Goal: Task Accomplishment & Management: Use online tool/utility

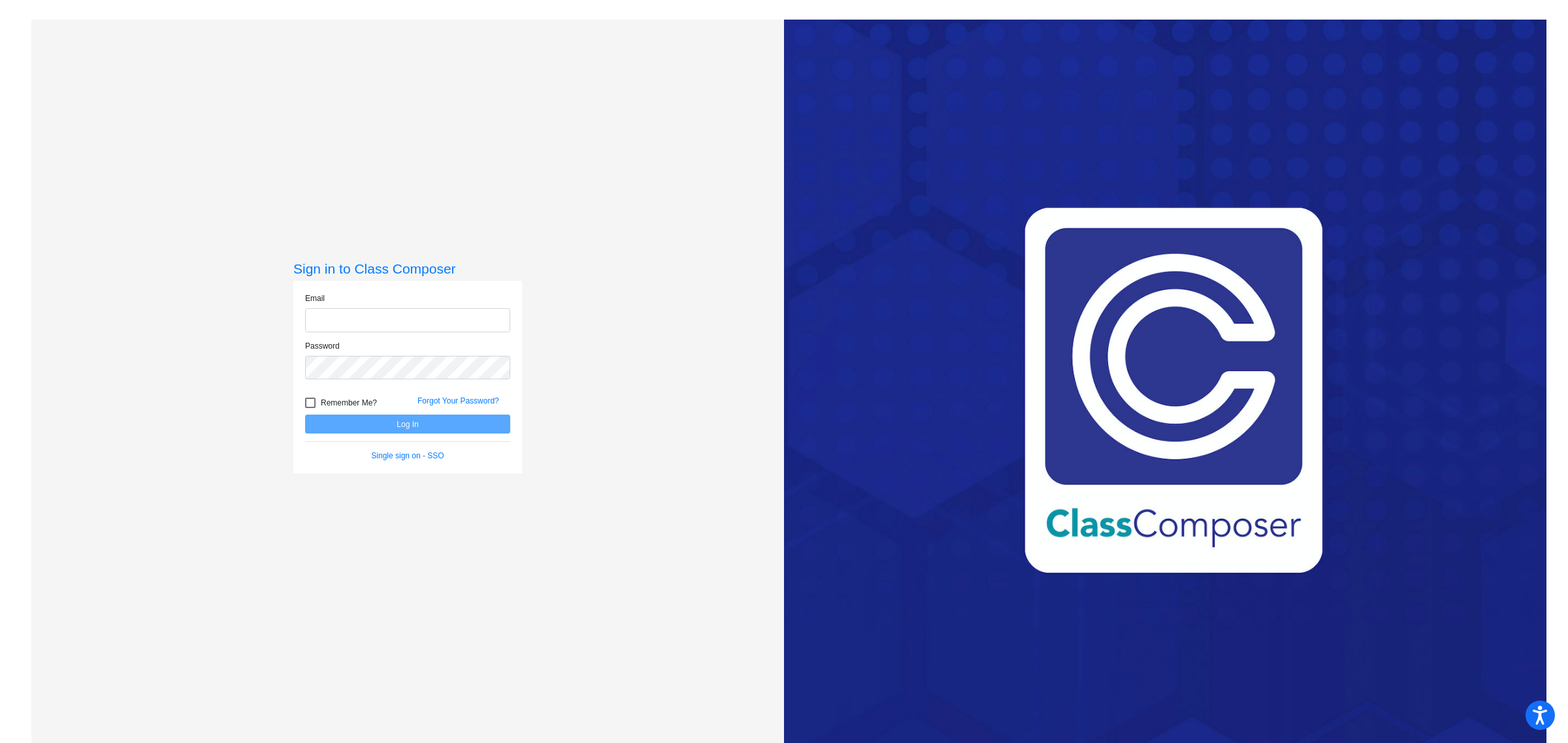
type input "[EMAIL_ADDRESS][DOMAIN_NAME]"
click at [376, 423] on button "Log In" at bounding box center [407, 424] width 205 height 19
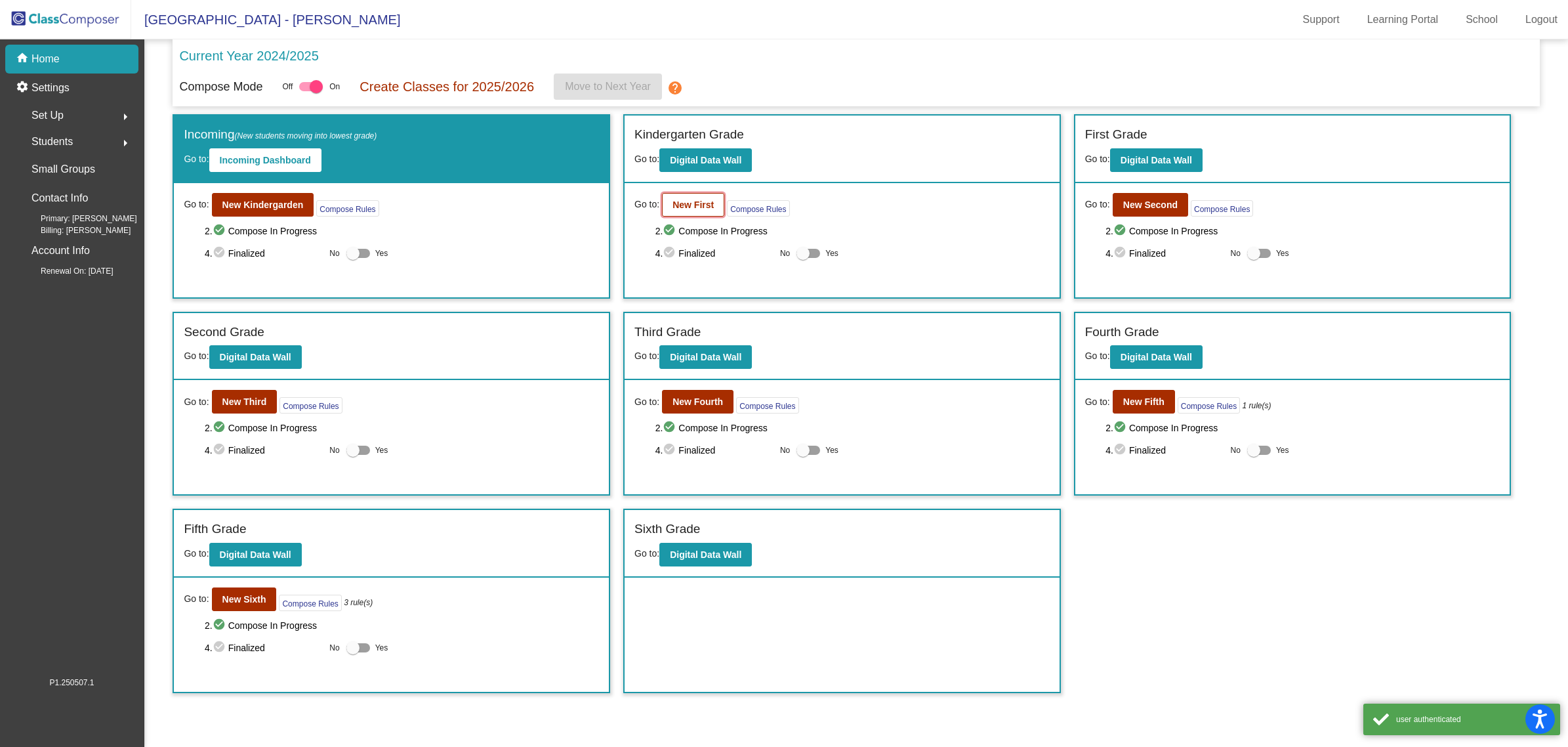
click at [686, 194] on button "New First" at bounding box center [693, 205] width 62 height 24
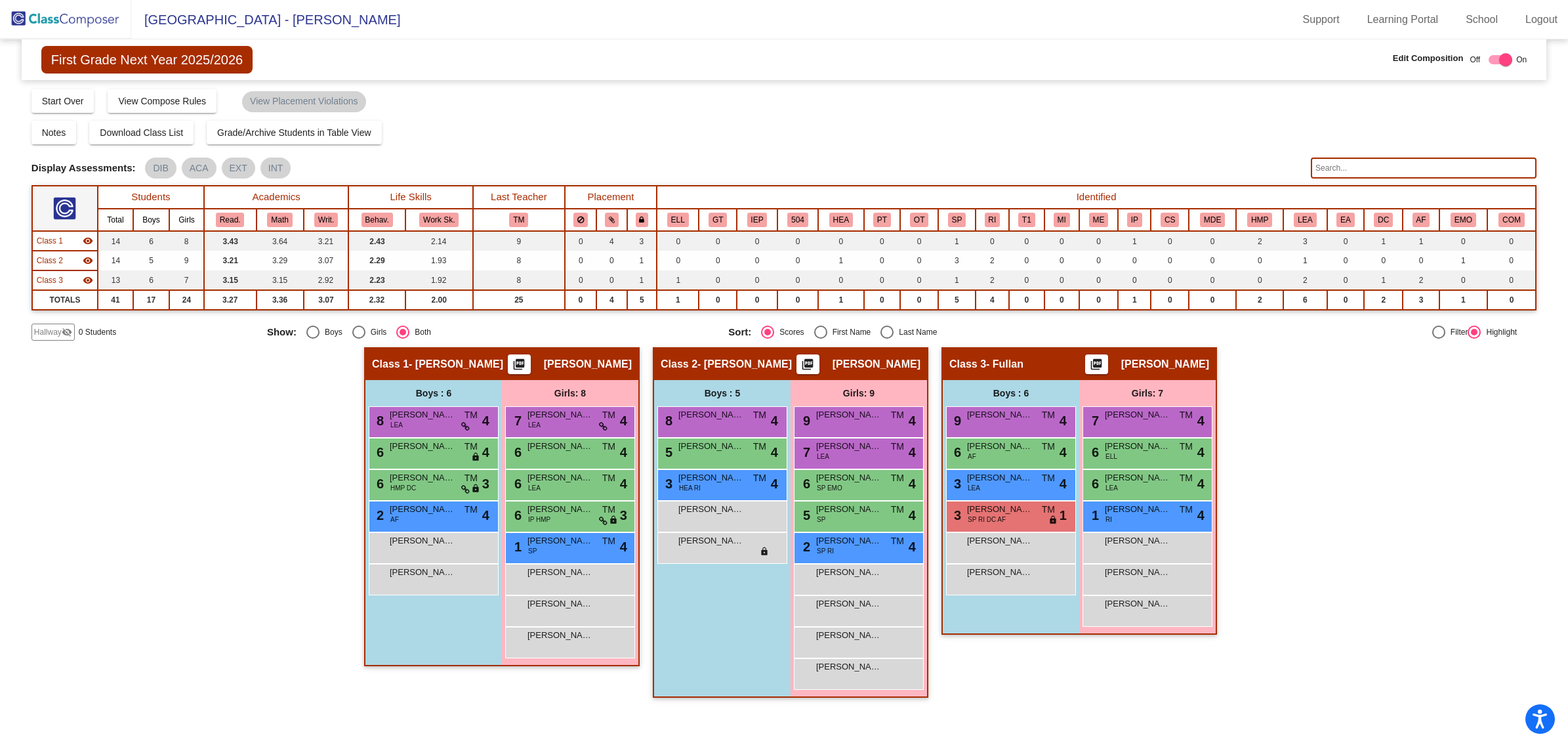
click at [80, 12] on img at bounding box center [65, 19] width 131 height 38
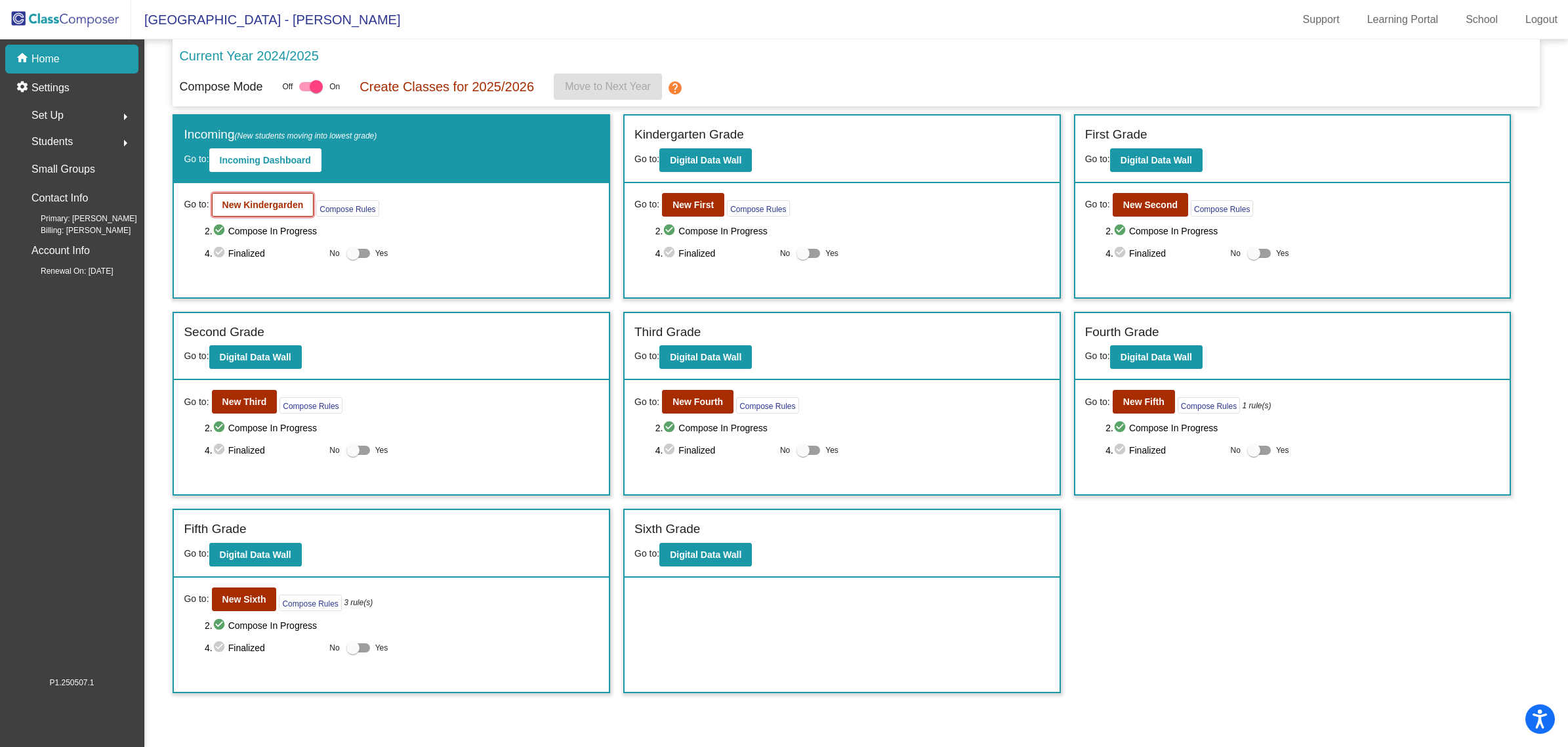
click at [248, 196] on button "New Kindergarden" at bounding box center [263, 205] width 103 height 24
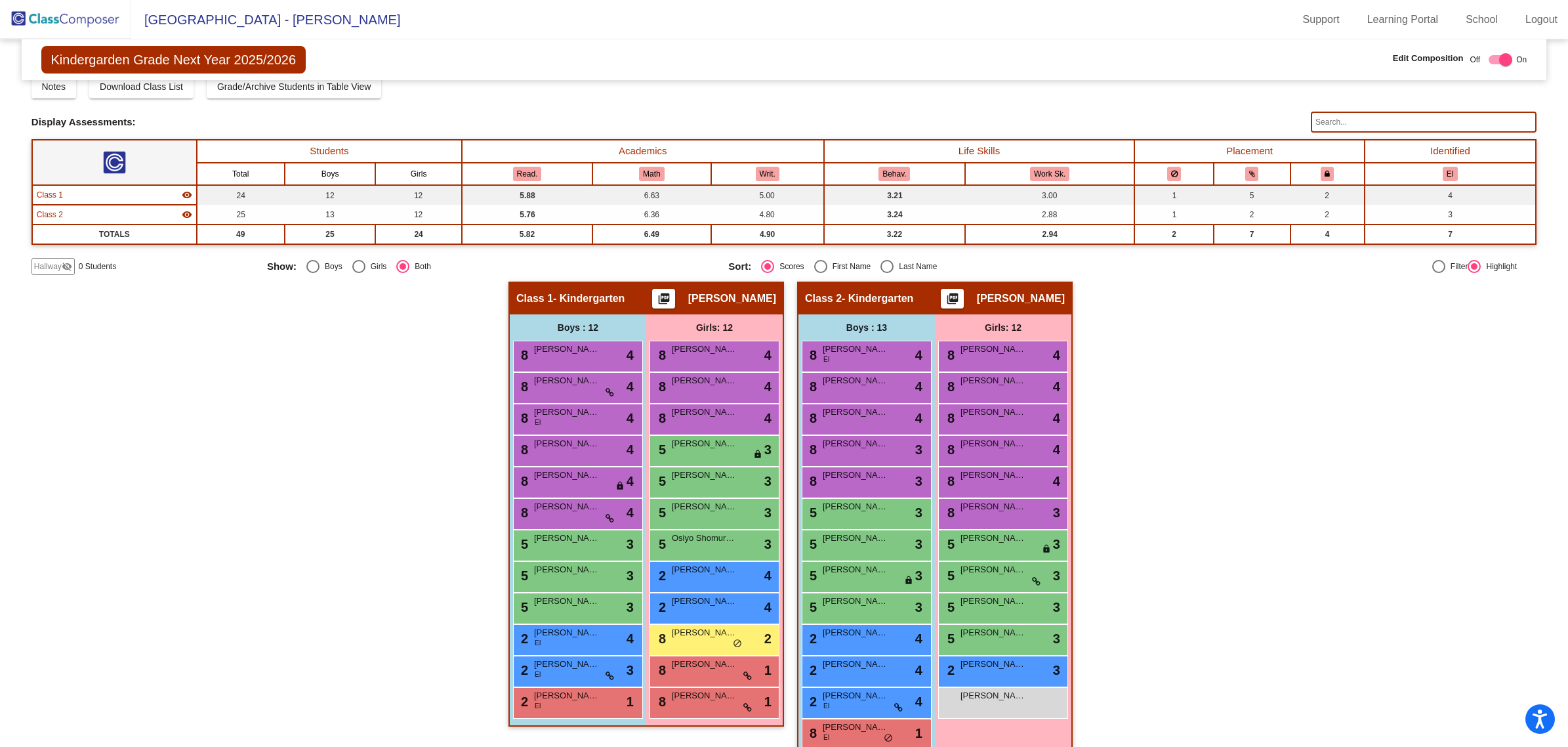
scroll to position [66, 0]
